Goal: Transaction & Acquisition: Purchase product/service

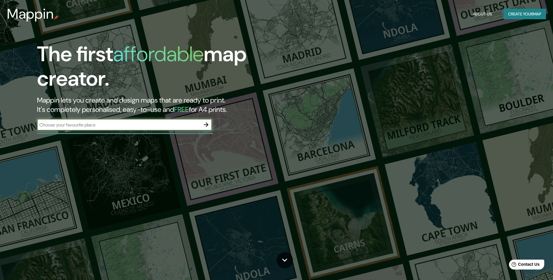
click at [117, 124] on input "text" at bounding box center [118, 125] width 163 height 7
type input "[GEOGRAPHIC_DATA]"
click at [209, 126] on icon "button" at bounding box center [206, 124] width 7 height 7
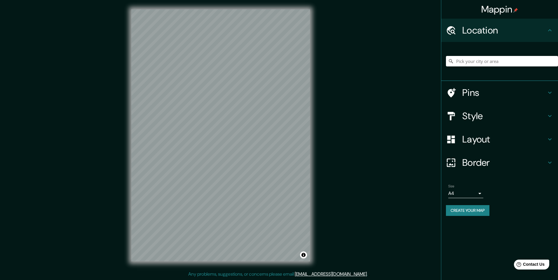
click at [255, 118] on h4 "Style" at bounding box center [504, 116] width 84 height 12
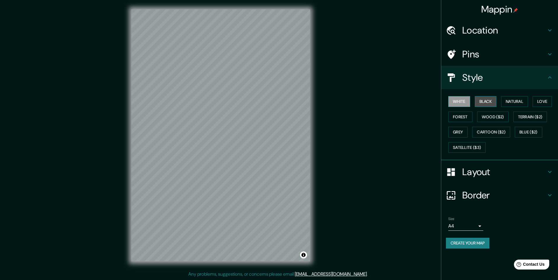
click at [255, 102] on button "Black" at bounding box center [486, 101] width 22 height 11
click at [255, 102] on button "White" at bounding box center [459, 101] width 22 height 11
click at [255, 101] on button "Natural" at bounding box center [514, 101] width 27 height 11
click at [255, 119] on button "Forest" at bounding box center [460, 117] width 24 height 11
click at [255, 117] on button "Wood ($2)" at bounding box center [493, 117] width 32 height 11
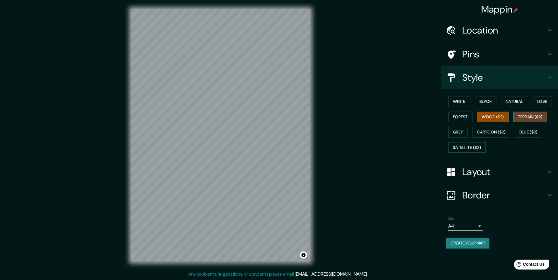
click at [255, 119] on button "Terrain ($2)" at bounding box center [530, 117] width 34 height 11
click at [255, 132] on button "Blue ($2)" at bounding box center [528, 132] width 27 height 11
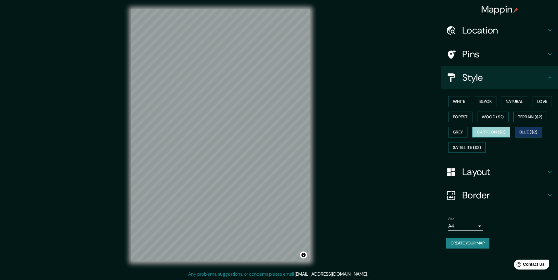
click at [255, 135] on button "Cartoon ($2)" at bounding box center [491, 132] width 38 height 11
click at [255, 135] on button "Grey" at bounding box center [457, 132] width 19 height 11
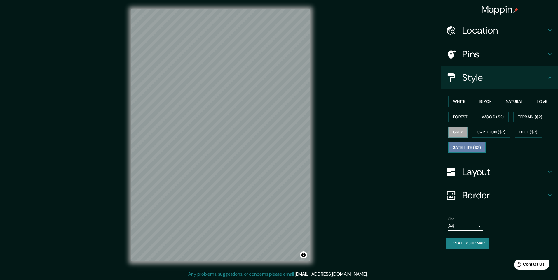
click at [255, 149] on button "Satellite ($3)" at bounding box center [466, 147] width 37 height 11
click at [255, 104] on button "White" at bounding box center [459, 101] width 22 height 11
click at [255, 103] on button "Black" at bounding box center [486, 101] width 22 height 11
click at [255, 102] on button "White" at bounding box center [459, 101] width 22 height 11
click at [255, 101] on button "Black" at bounding box center [486, 101] width 22 height 11
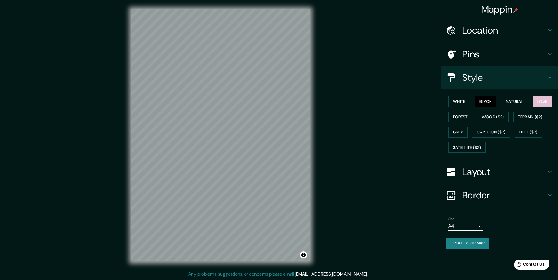
click at [255, 99] on button "Love" at bounding box center [541, 101] width 19 height 11
click at [255, 117] on button "Terrain ($2)" at bounding box center [530, 117] width 34 height 11
click at [255, 104] on button "White" at bounding box center [459, 101] width 22 height 11
click at [255, 117] on button "Forest" at bounding box center [460, 117] width 24 height 11
click at [255, 115] on button "Wood ($2)" at bounding box center [493, 117] width 32 height 11
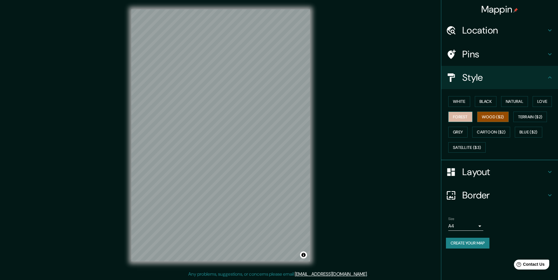
click at [255, 120] on button "Forest" at bounding box center [460, 117] width 24 height 11
click at [255, 102] on button "Black" at bounding box center [486, 101] width 22 height 11
click at [255, 130] on button "Grey" at bounding box center [457, 132] width 19 height 11
click at [255, 118] on button "Forest" at bounding box center [460, 117] width 24 height 11
click at [255, 98] on button "Black" at bounding box center [486, 101] width 22 height 11
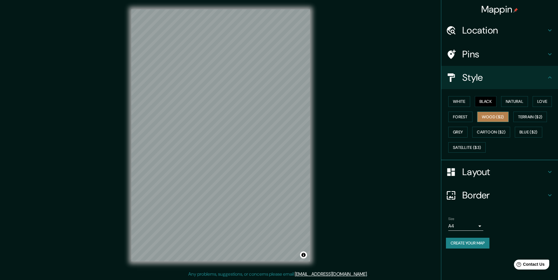
click at [255, 116] on button "Wood ($2)" at bounding box center [493, 117] width 32 height 11
click at [255, 100] on button "White" at bounding box center [459, 101] width 22 height 11
click at [255, 100] on button "Black" at bounding box center [486, 101] width 22 height 11
click at [255, 101] on button "Natural" at bounding box center [514, 101] width 27 height 11
click at [255, 98] on button "Love" at bounding box center [541, 101] width 19 height 11
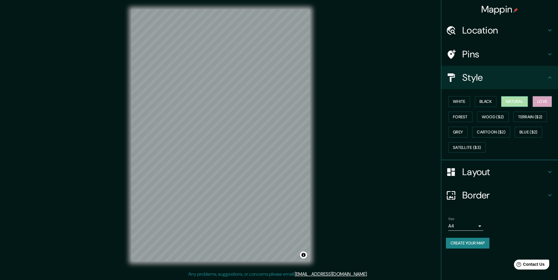
click at [255, 103] on button "Natural" at bounding box center [514, 101] width 27 height 11
click at [255, 175] on h4 "Layout" at bounding box center [504, 172] width 84 height 12
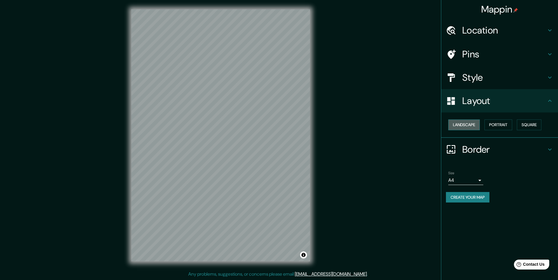
click at [255, 126] on button "Landscape" at bounding box center [464, 125] width 32 height 11
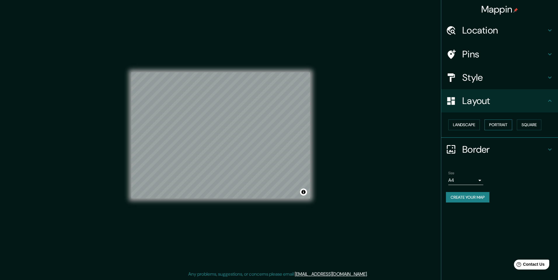
click at [255, 123] on button "Portrait" at bounding box center [498, 125] width 28 height 11
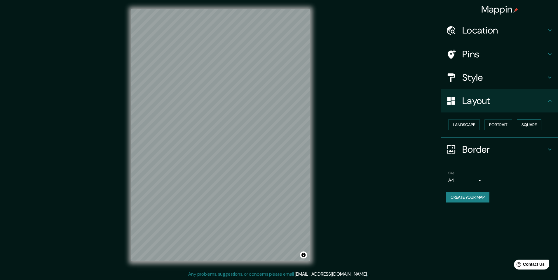
click at [255, 123] on button "Square" at bounding box center [529, 125] width 25 height 11
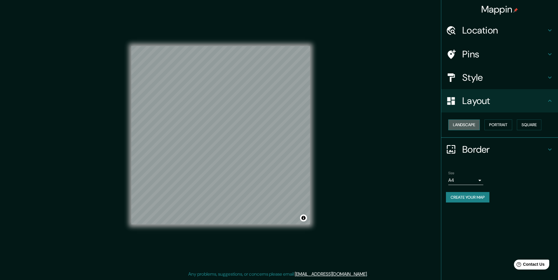
click at [255, 126] on button "Landscape" at bounding box center [464, 125] width 32 height 11
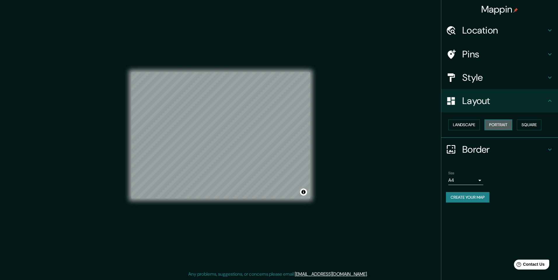
click at [255, 128] on button "Portrait" at bounding box center [498, 125] width 28 height 11
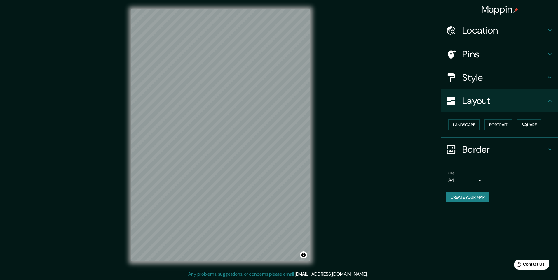
click at [255, 148] on h4 "Border" at bounding box center [504, 150] width 84 height 12
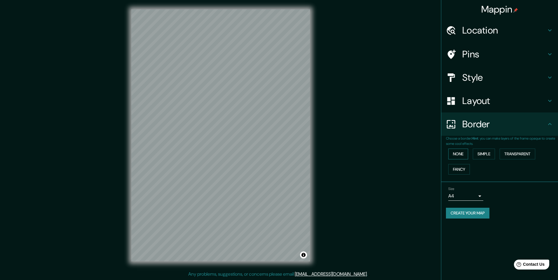
click at [255, 150] on button "None" at bounding box center [458, 154] width 20 height 11
click at [255, 153] on button "Simple" at bounding box center [484, 154] width 22 height 11
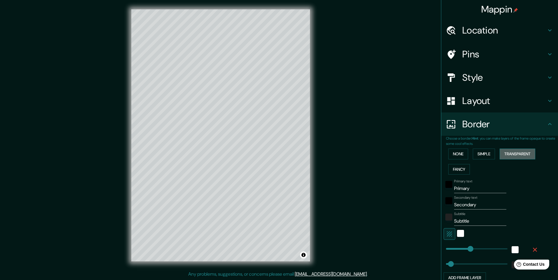
click at [255, 156] on button "Transparent" at bounding box center [517, 154] width 36 height 11
click at [255, 170] on button "Fancy" at bounding box center [459, 169] width 22 height 11
